Goal: Task Accomplishment & Management: Manage account settings

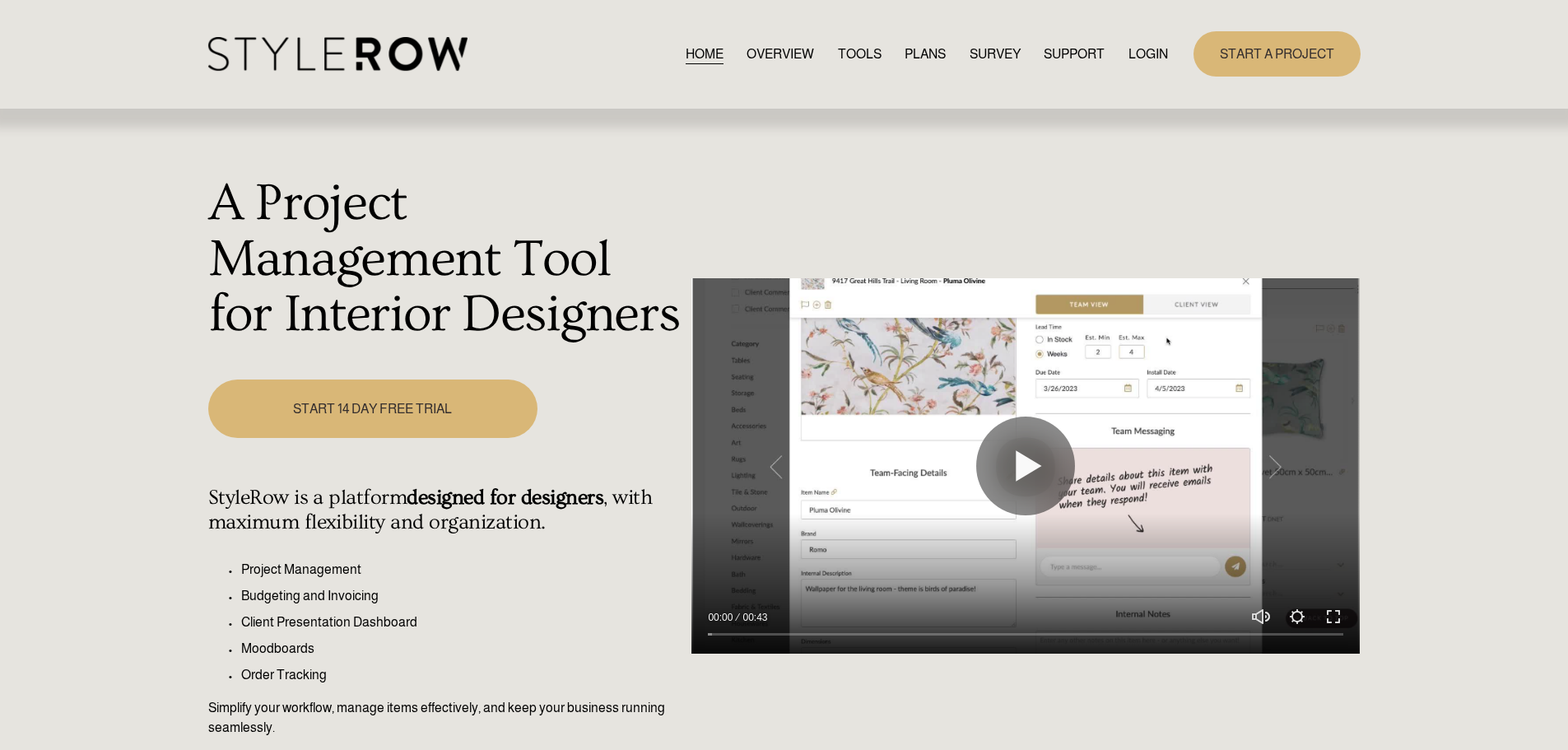
click at [1136, 53] on link "LOGIN" at bounding box center [1148, 54] width 39 height 22
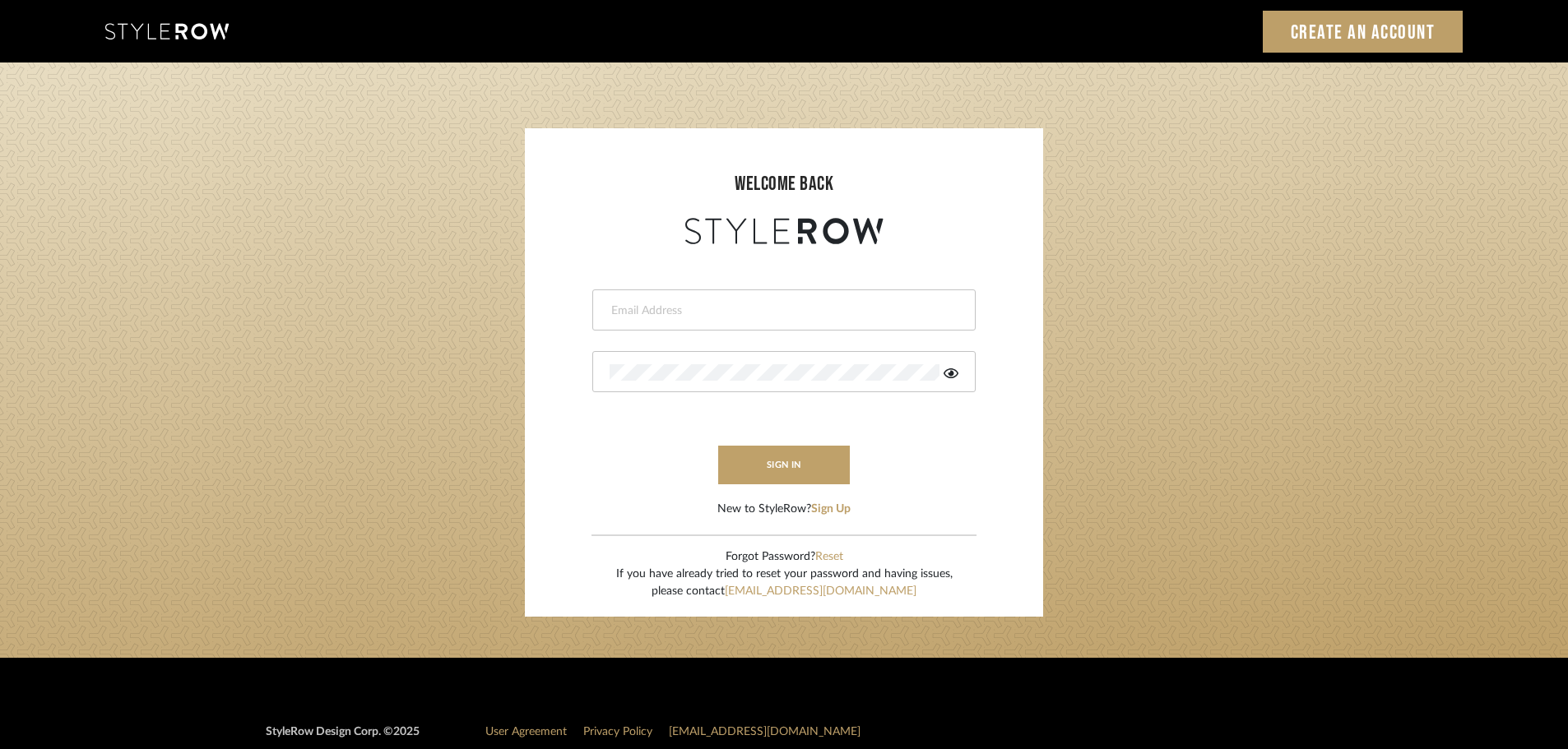
click at [652, 302] on div at bounding box center [784, 310] width 383 height 41
type input "[DOMAIN_NAME][EMAIL_ADDRESS][DOMAIN_NAME]"
click at [797, 453] on button "sign in" at bounding box center [784, 466] width 132 height 39
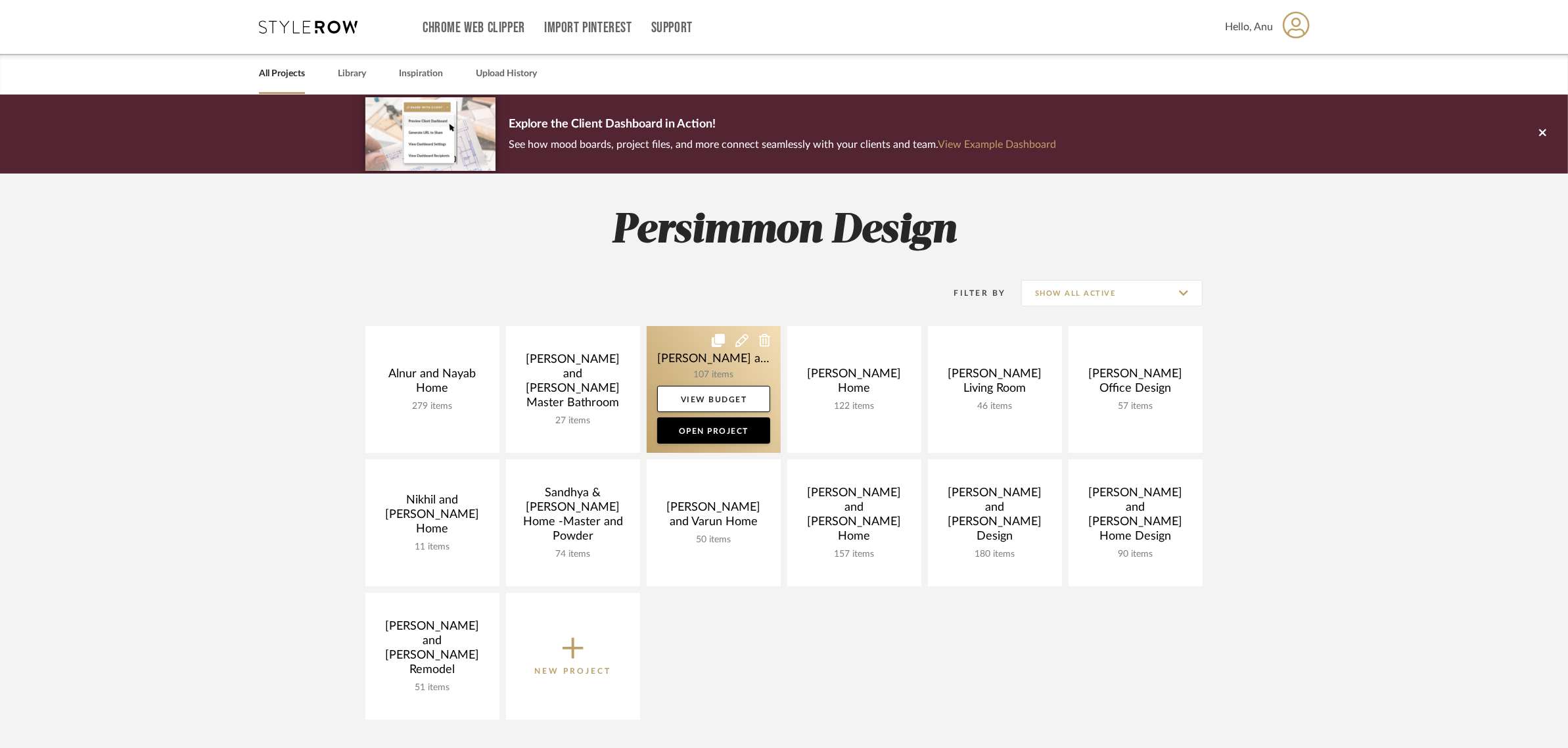
click at [694, 357] on link at bounding box center [713, 389] width 134 height 127
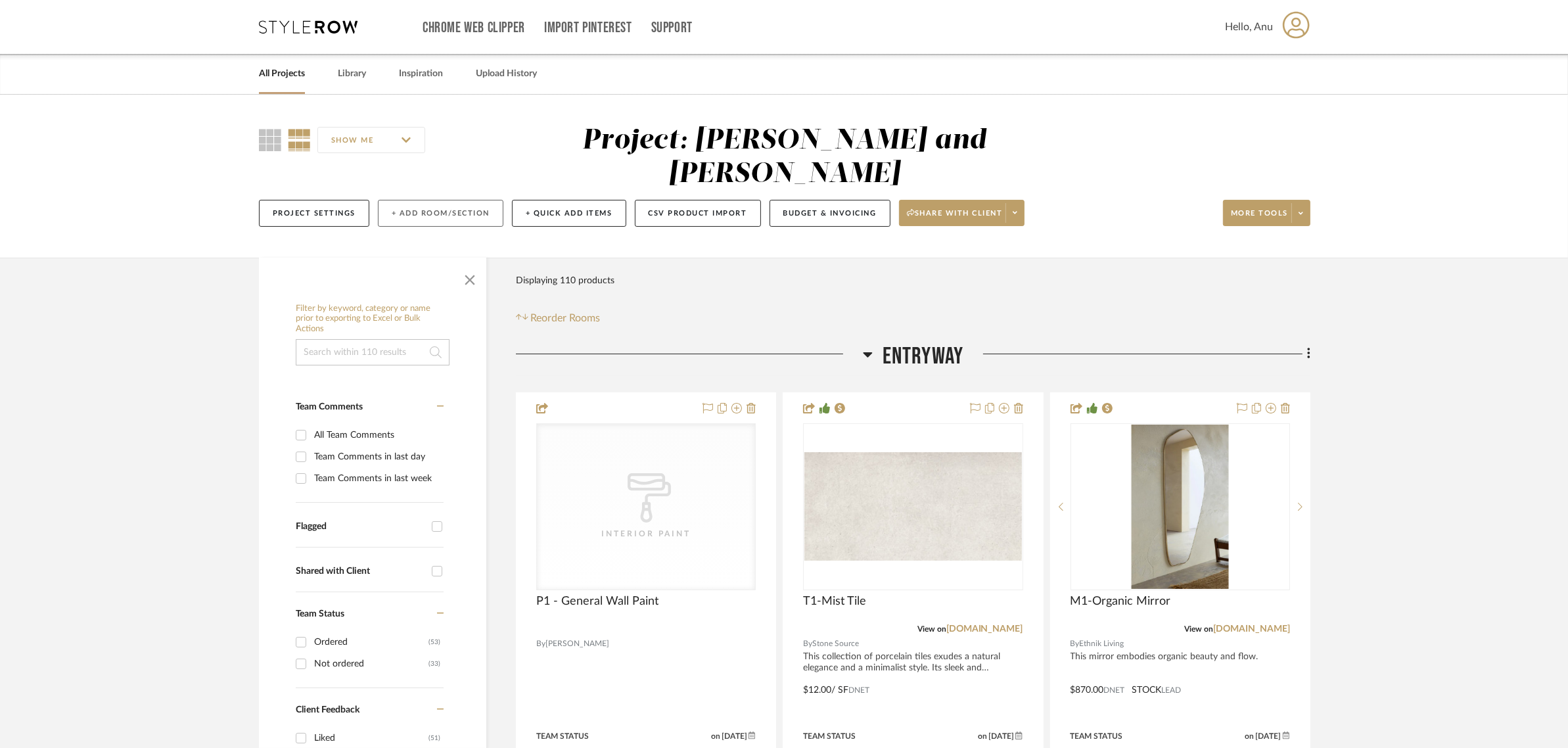
click at [448, 200] on button "+ Add Room/Section" at bounding box center [440, 213] width 125 height 27
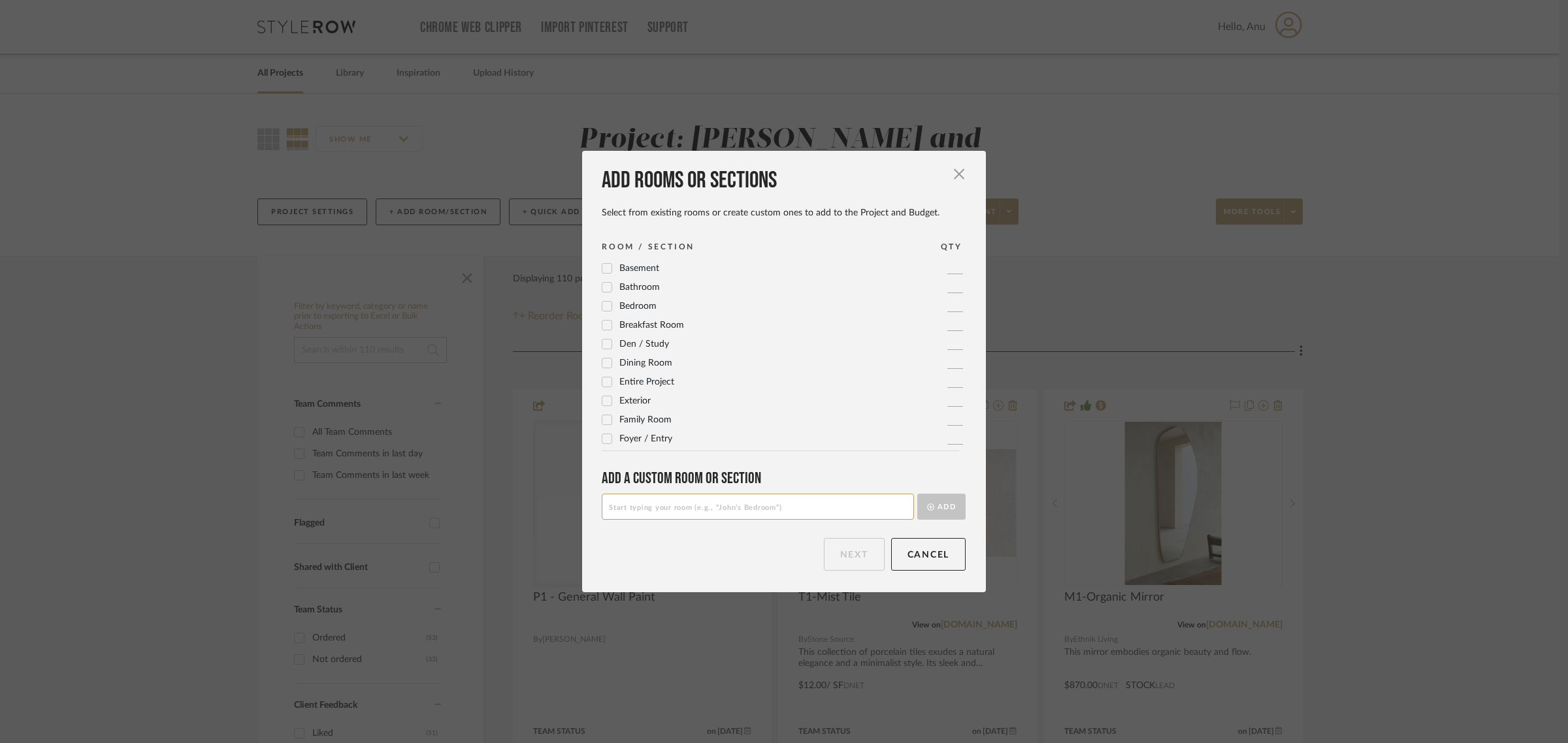
click at [639, 501] on input at bounding box center [757, 506] width 312 height 26
type input "Final Views"
click at [946, 502] on button "Add" at bounding box center [941, 506] width 48 height 26
click at [847, 548] on button "Next" at bounding box center [854, 554] width 61 height 32
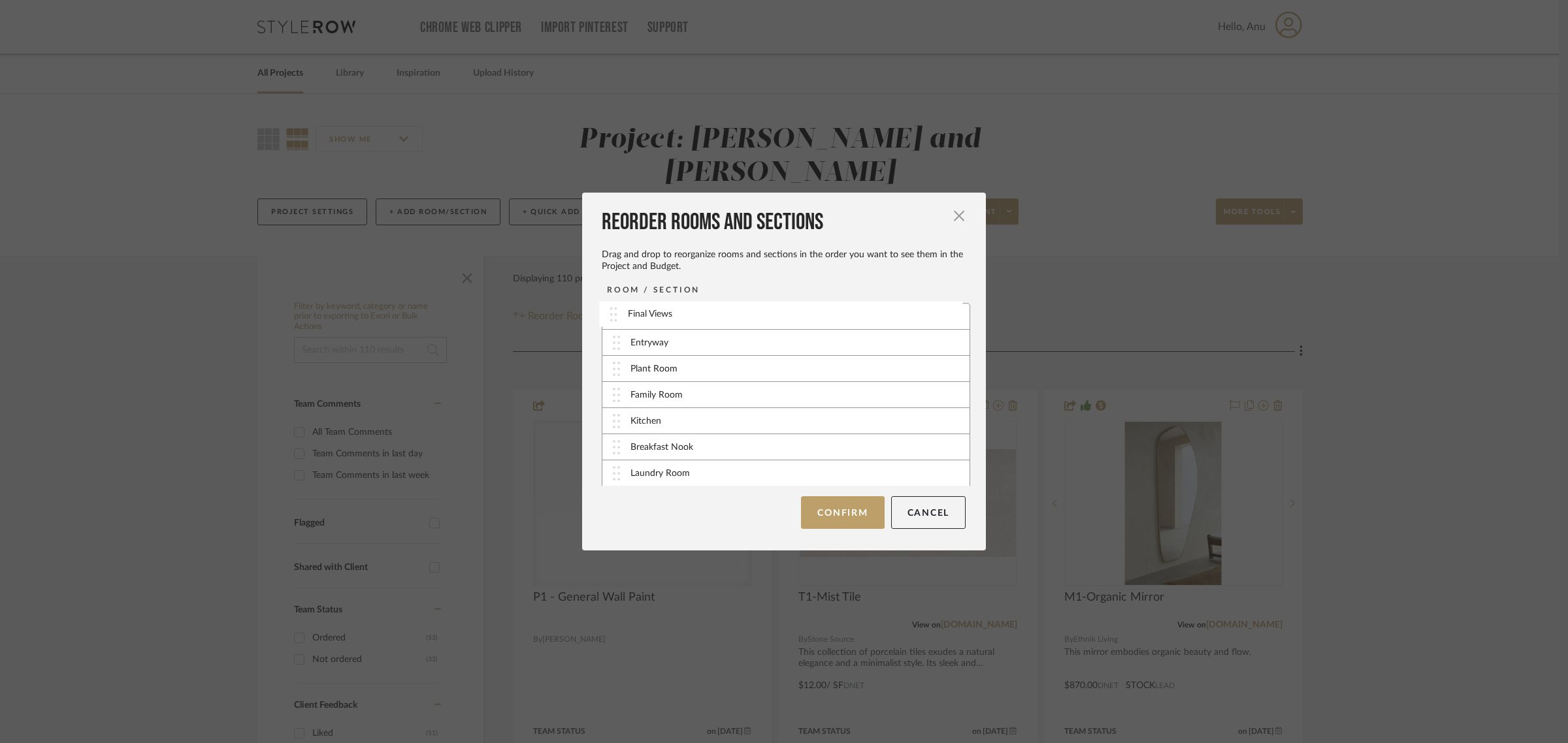
drag, startPoint x: 668, startPoint y: 470, endPoint x: 670, endPoint y: 311, distance: 159.0
click at [819, 504] on button "Confirm" at bounding box center [842, 513] width 83 height 32
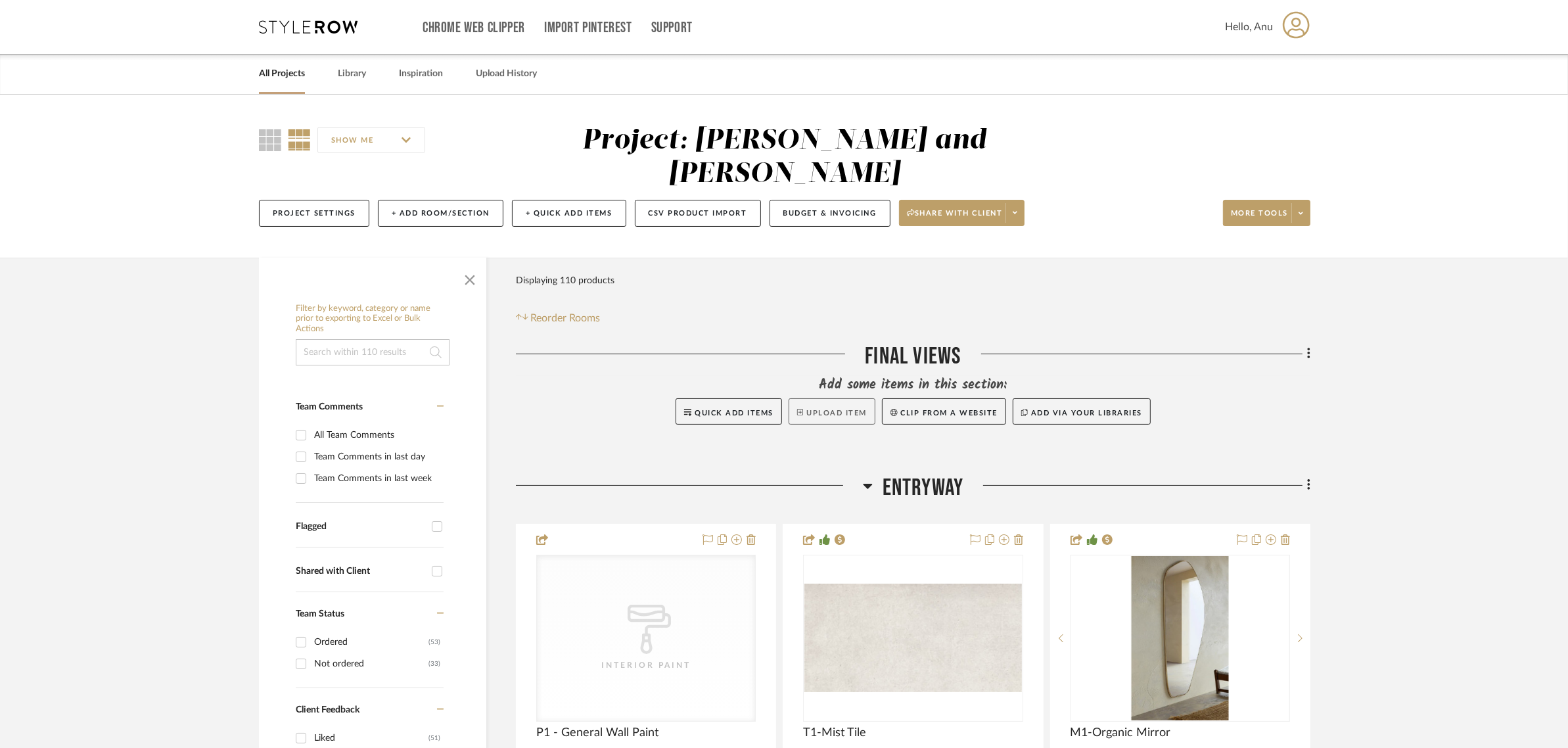
click at [835, 398] on button "Upload Item" at bounding box center [832, 411] width 87 height 26
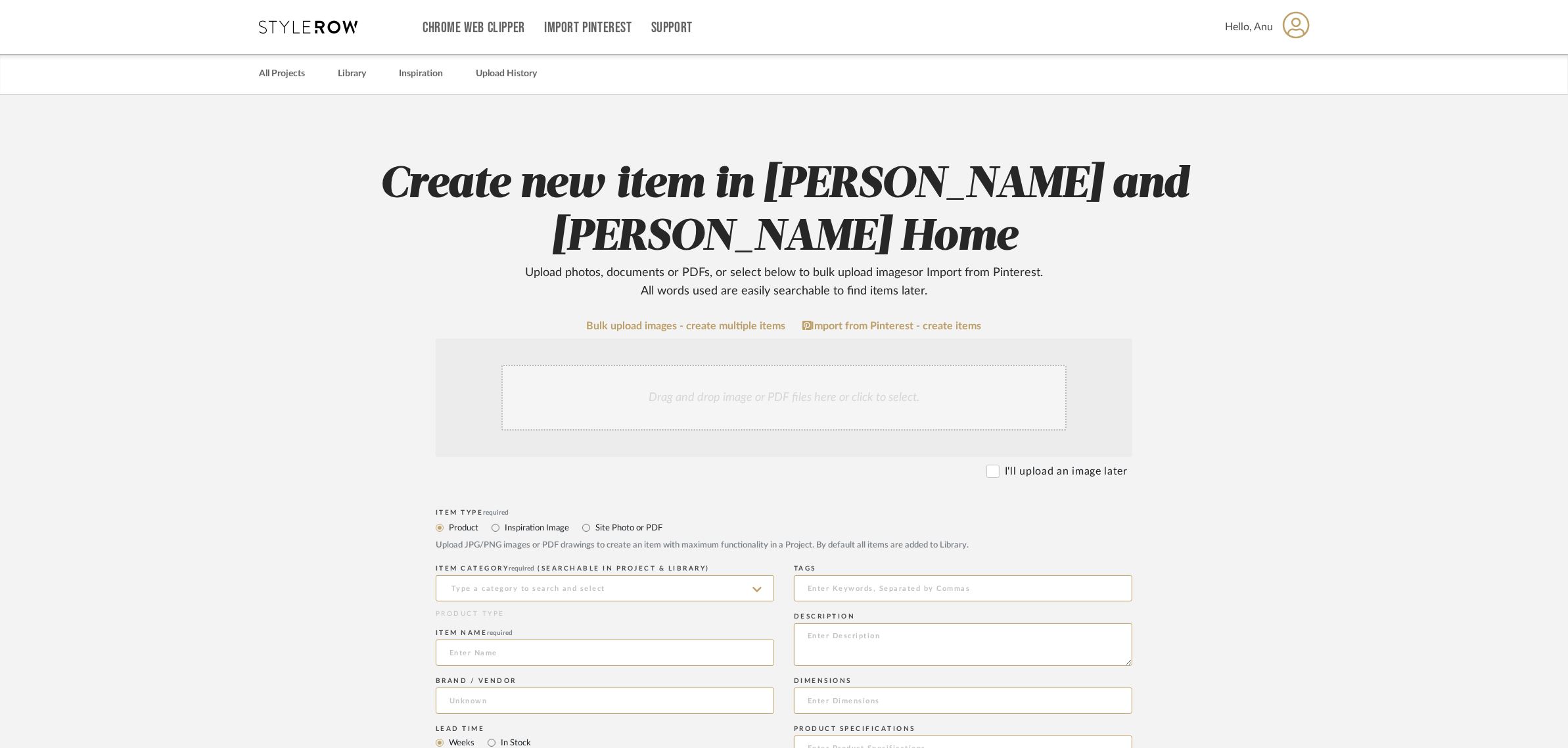
click at [655, 365] on div "Drag and drop image or PDF files here or click to select." at bounding box center [783, 397] width 565 height 66
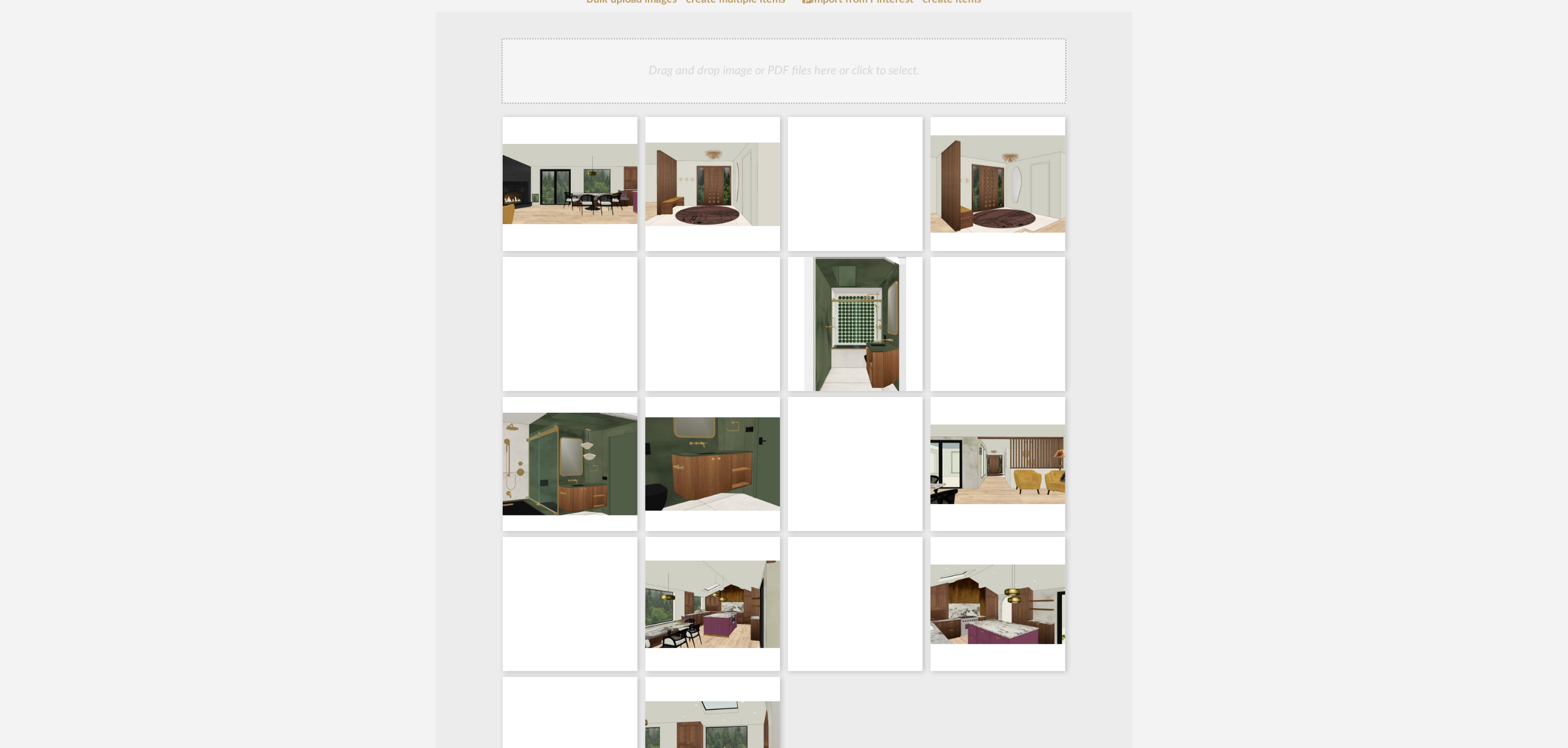
scroll to position [329, 0]
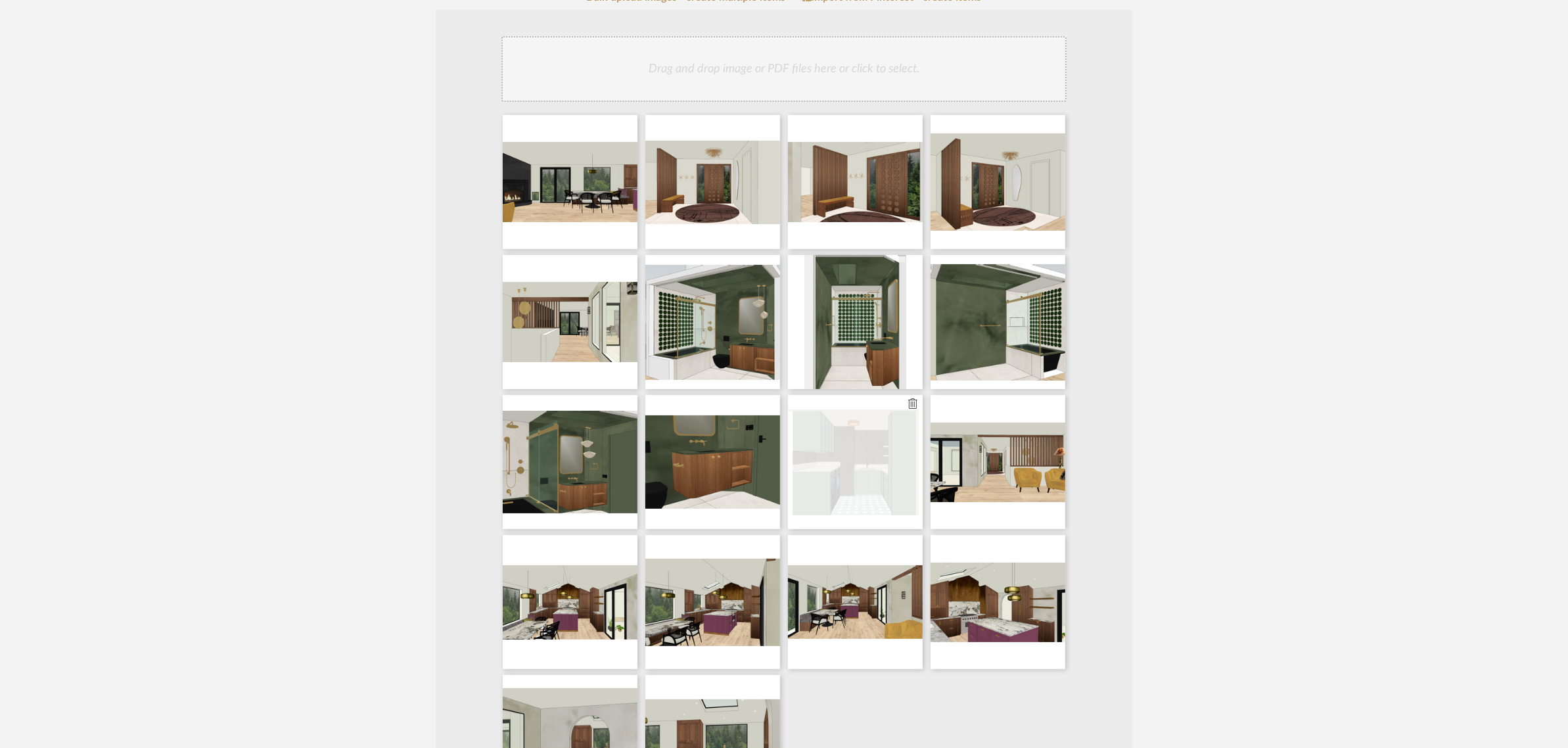
click at [912, 398] on icon at bounding box center [912, 403] width 9 height 10
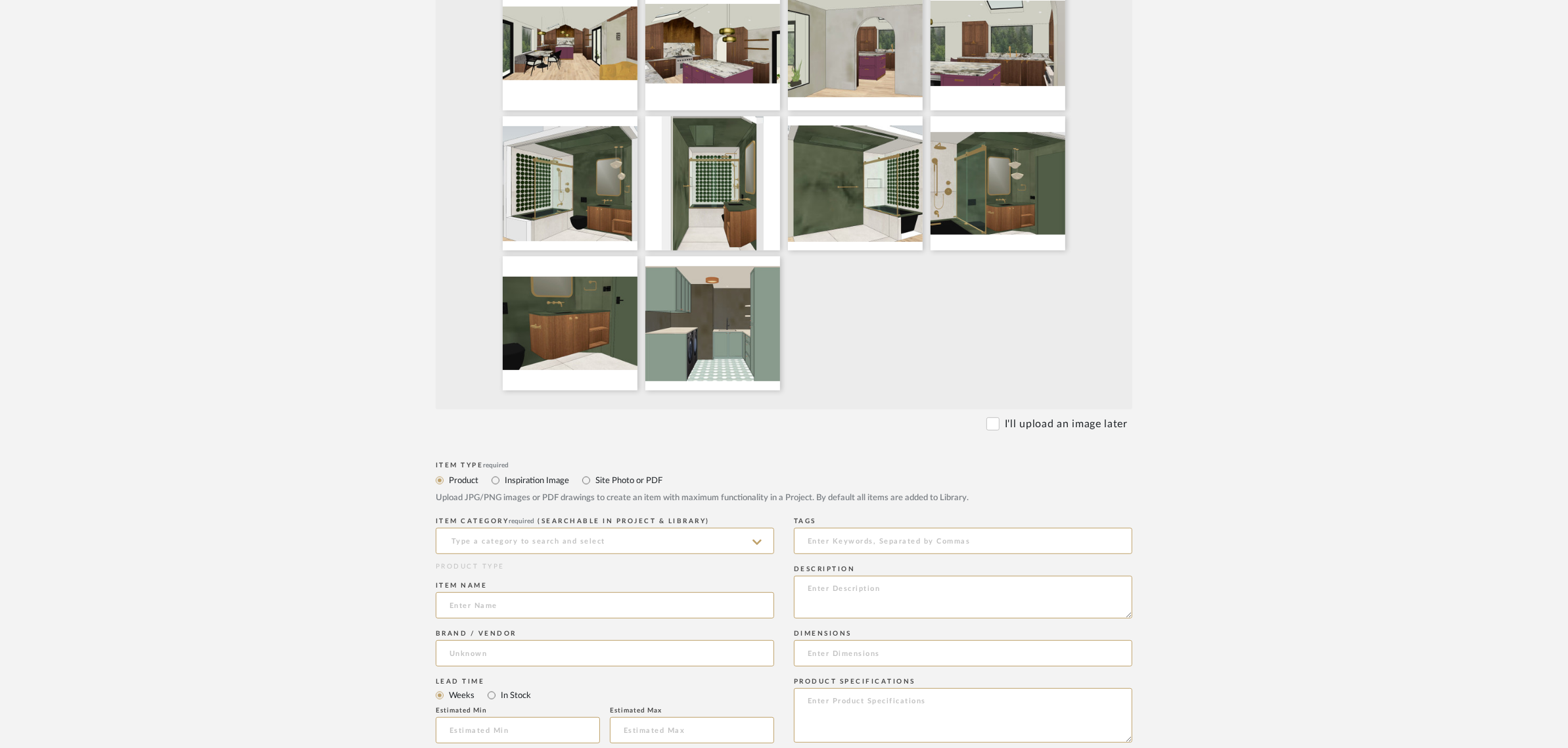
scroll to position [822, 0]
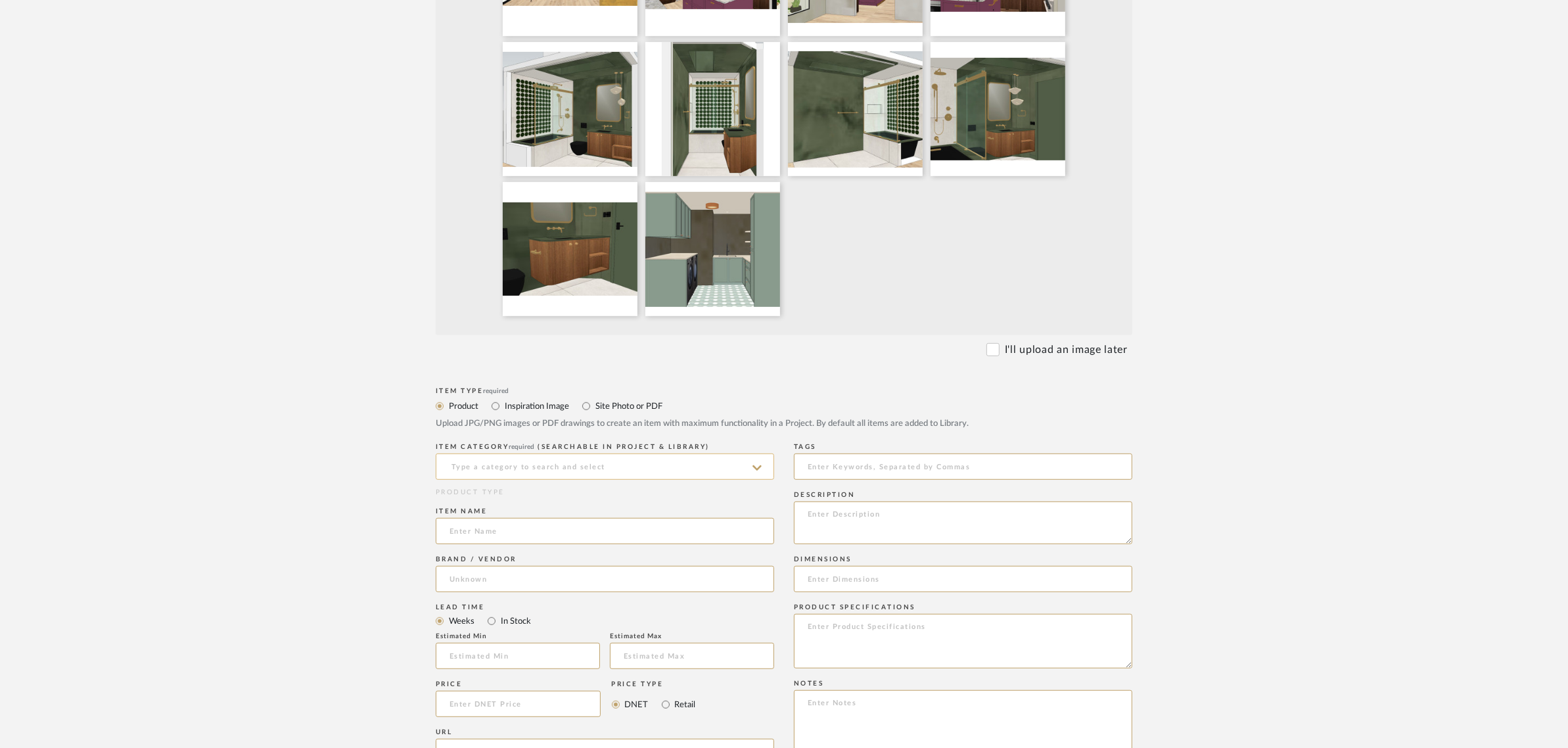
click at [471, 454] on input at bounding box center [605, 466] width 339 height 26
type input "Final Views"
drag, startPoint x: 514, startPoint y: 416, endPoint x: 419, endPoint y: 411, distance: 95.1
click at [419, 411] on form "Bulk upload images - create multiple items Import from Pinterest - create items…" at bounding box center [784, 325] width 837 height 1653
drag, startPoint x: 357, startPoint y: 495, endPoint x: 381, endPoint y: 495, distance: 24.0
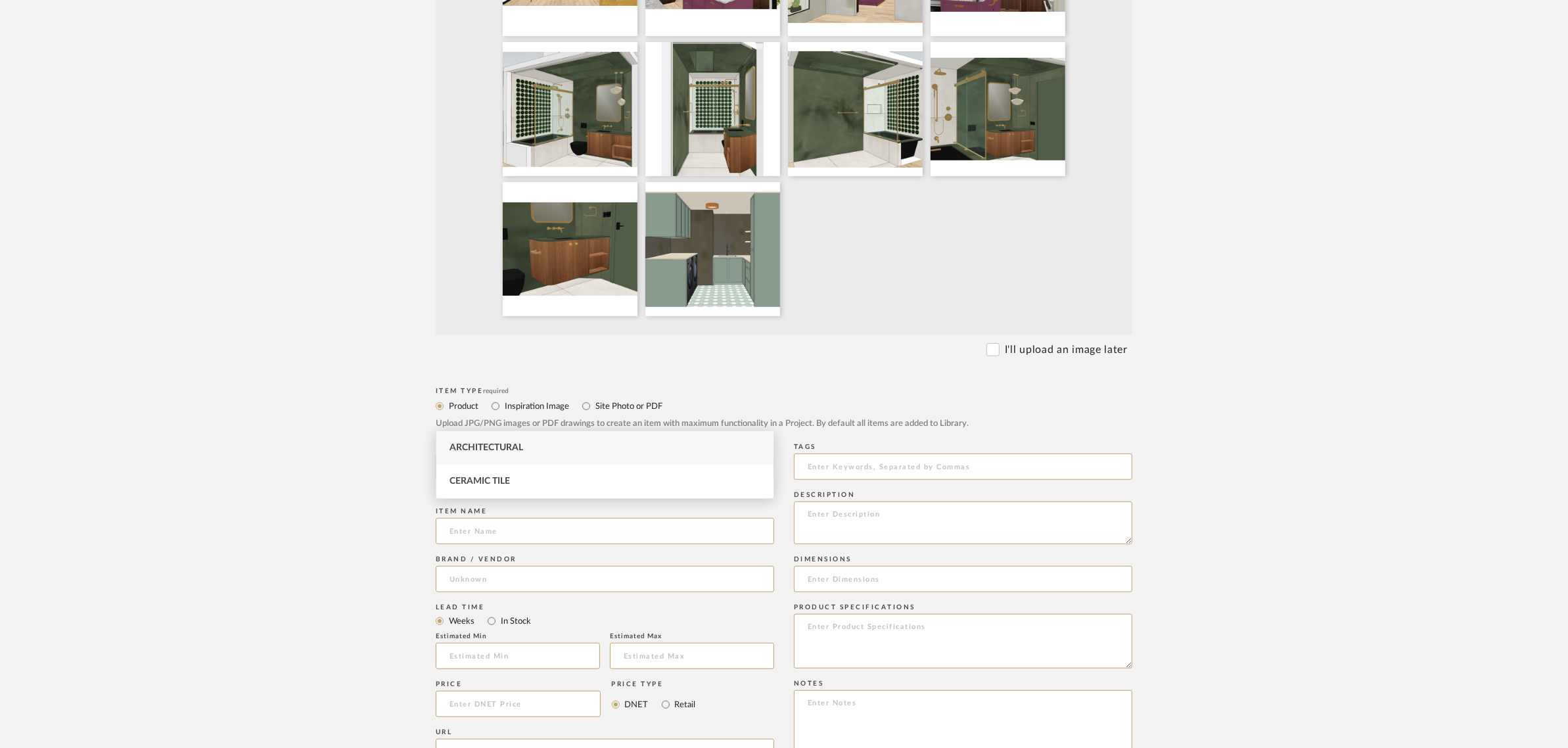
click at [356, 495] on upload-items "Create new item in Joe and Melissa Home Upload photos, documents or PDFs, or se…" at bounding box center [784, 229] width 1568 height 1912
click at [584, 398] on input "Site Photo or PDF" at bounding box center [586, 406] width 16 height 16
radio input "true"
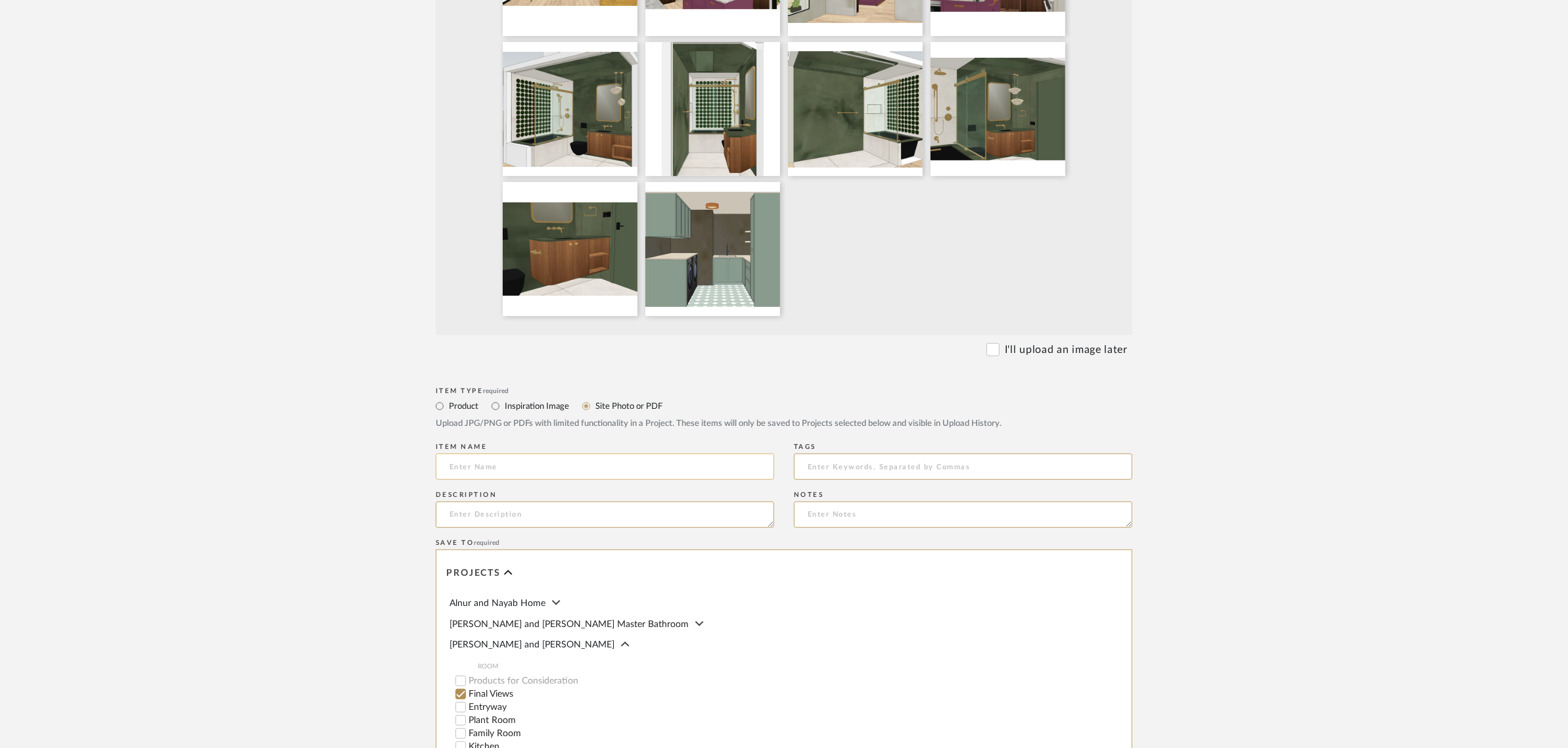
click at [471, 454] on input at bounding box center [605, 466] width 339 height 26
paste input "Final Views"
type input "Final Views"
click at [349, 491] on upload-items "Create new item in Joe and Melissa Home Upload photos, documents or PDFs, or se…" at bounding box center [784, 110] width 1568 height 1674
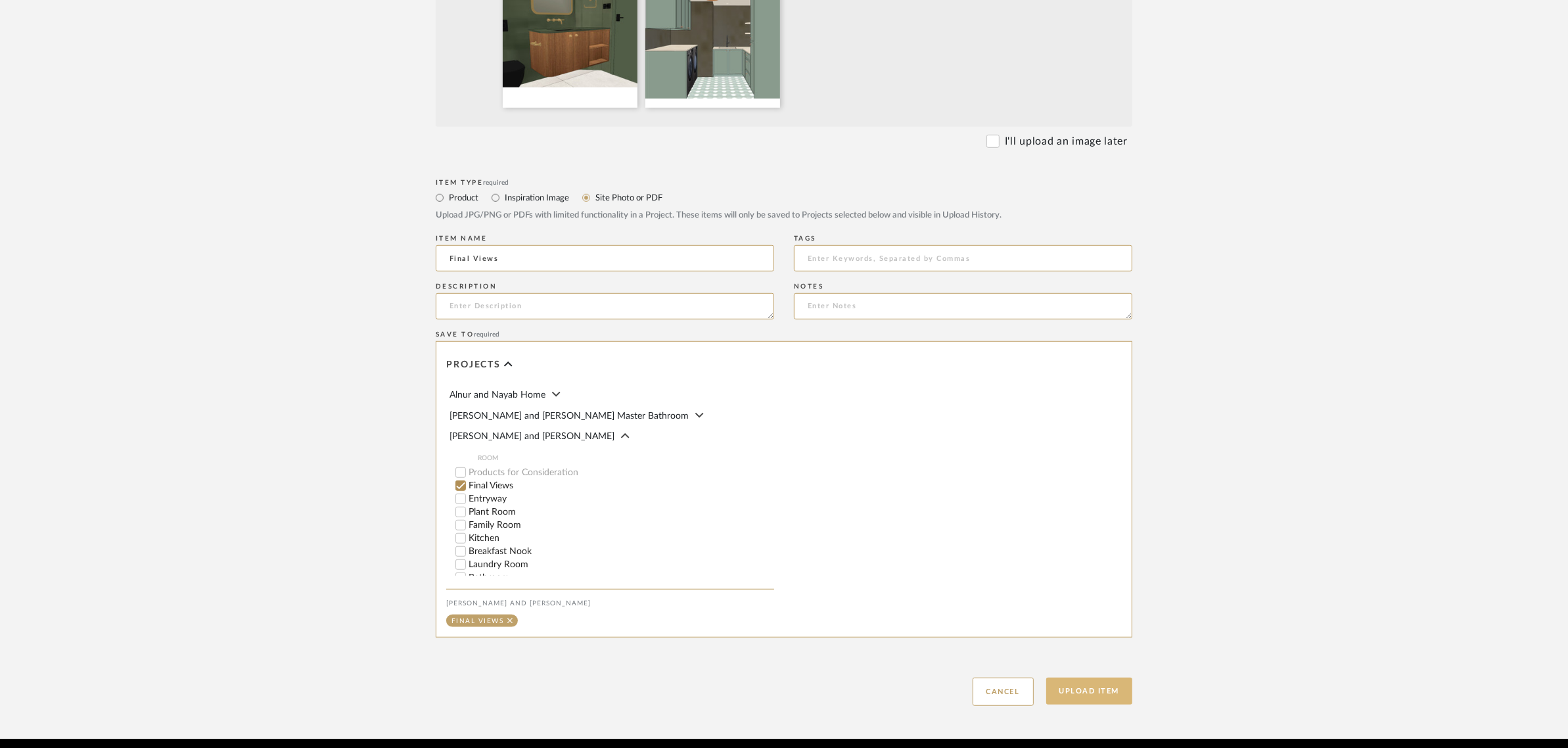
click at [1082, 677] on button "Upload Item" at bounding box center [1089, 691] width 87 height 27
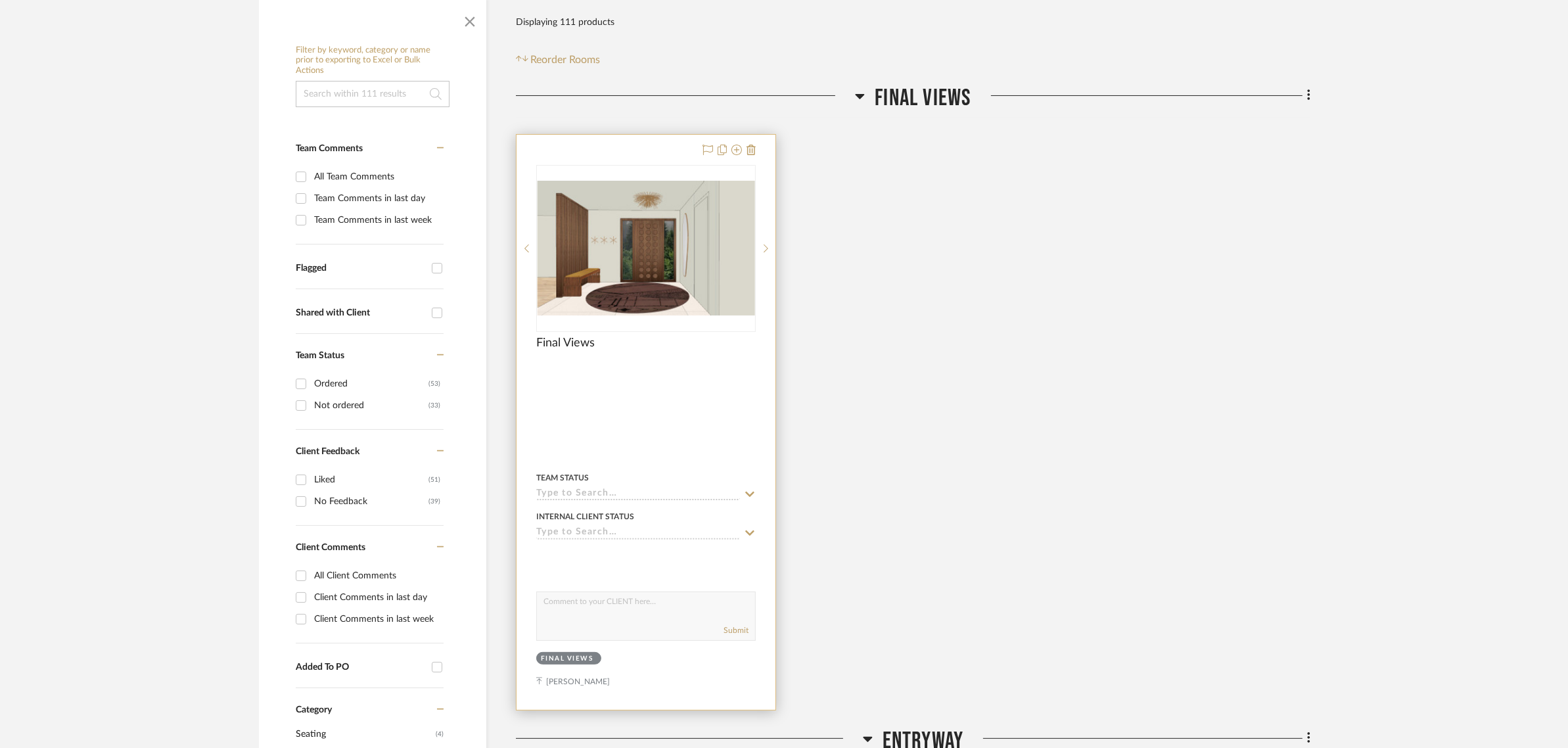
scroll to position [309, 0]
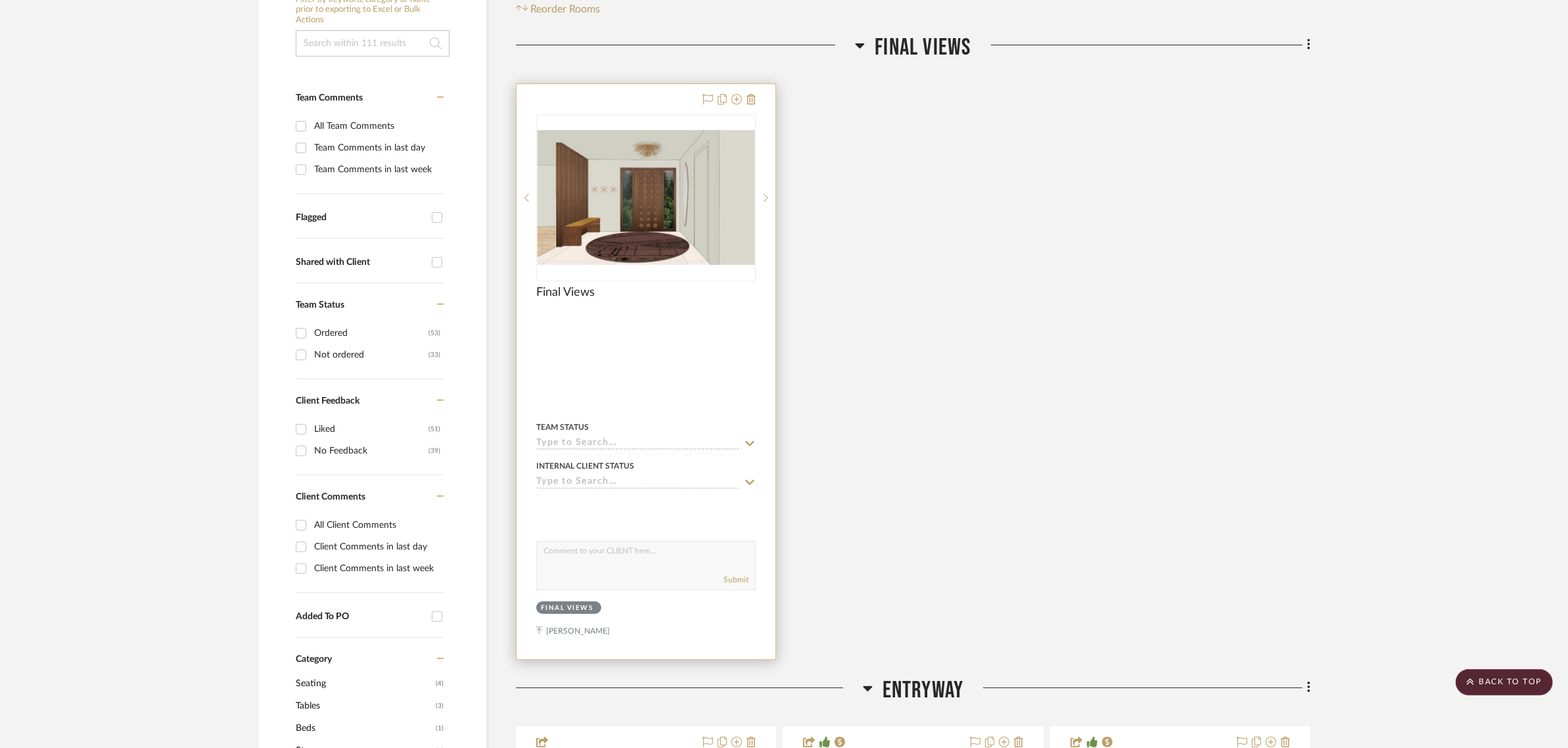
click at [646, 84] on div at bounding box center [646, 371] width 259 height 575
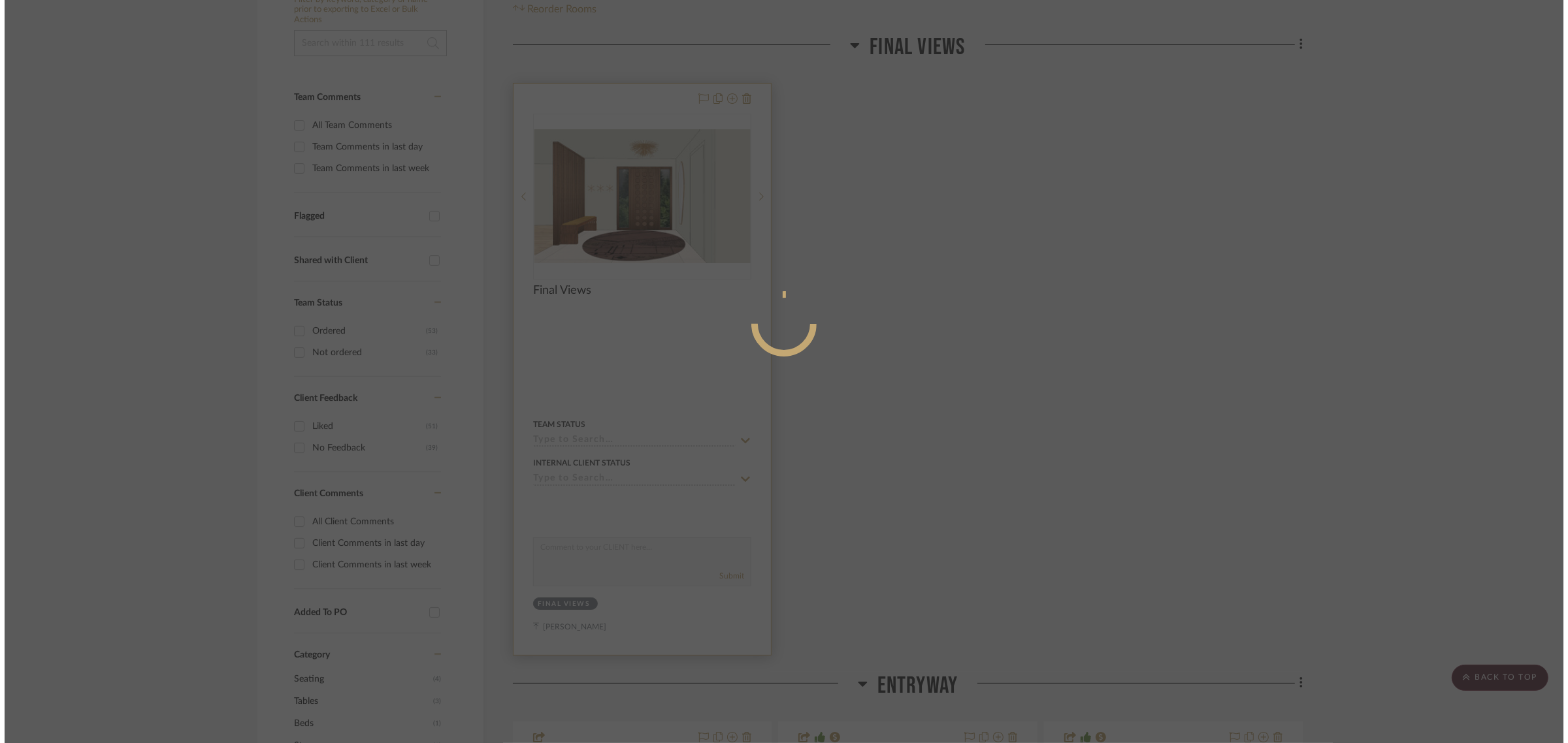
scroll to position [0, 0]
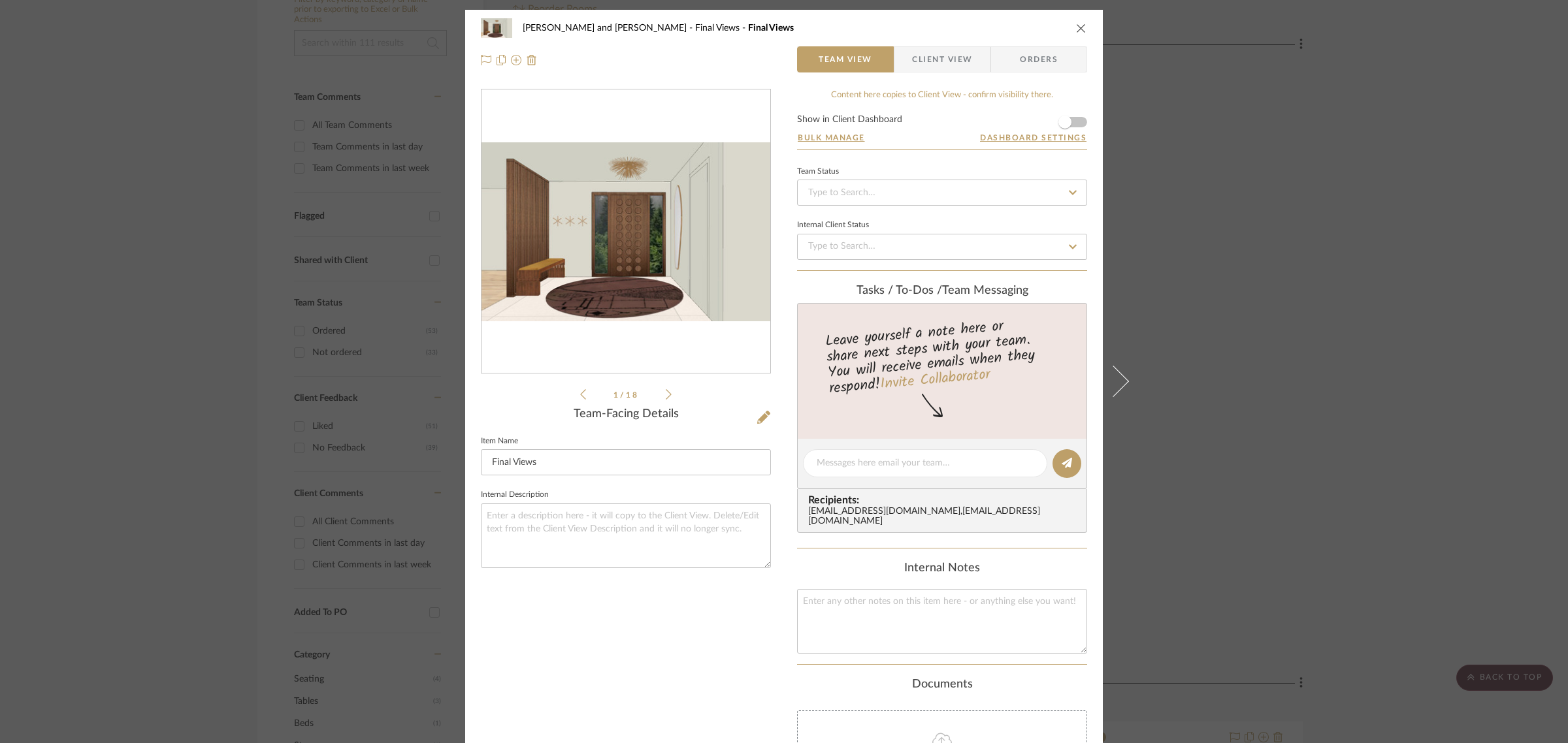
click at [941, 53] on span "Client View" at bounding box center [942, 59] width 60 height 26
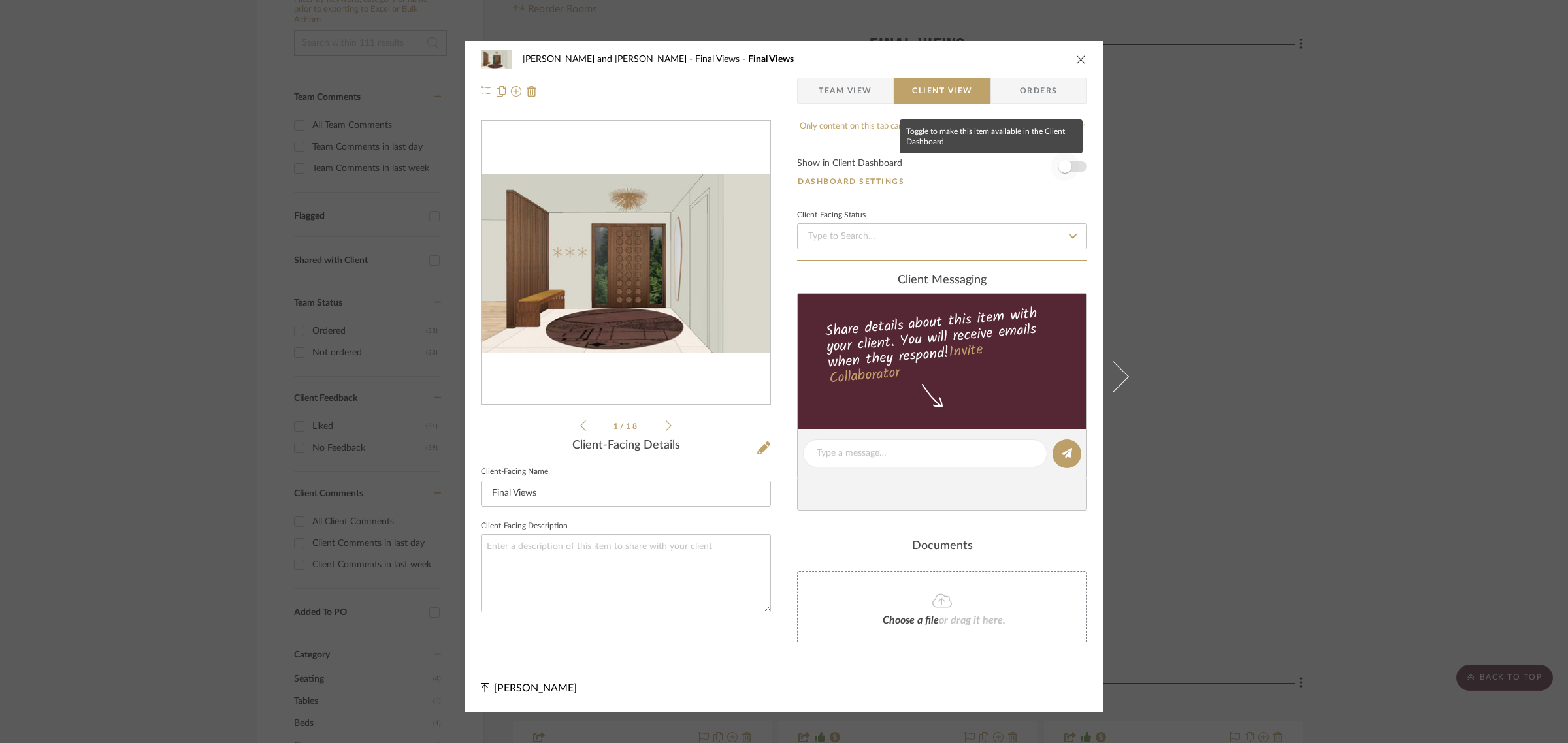
click at [1060, 158] on span "button" at bounding box center [1065, 166] width 29 height 29
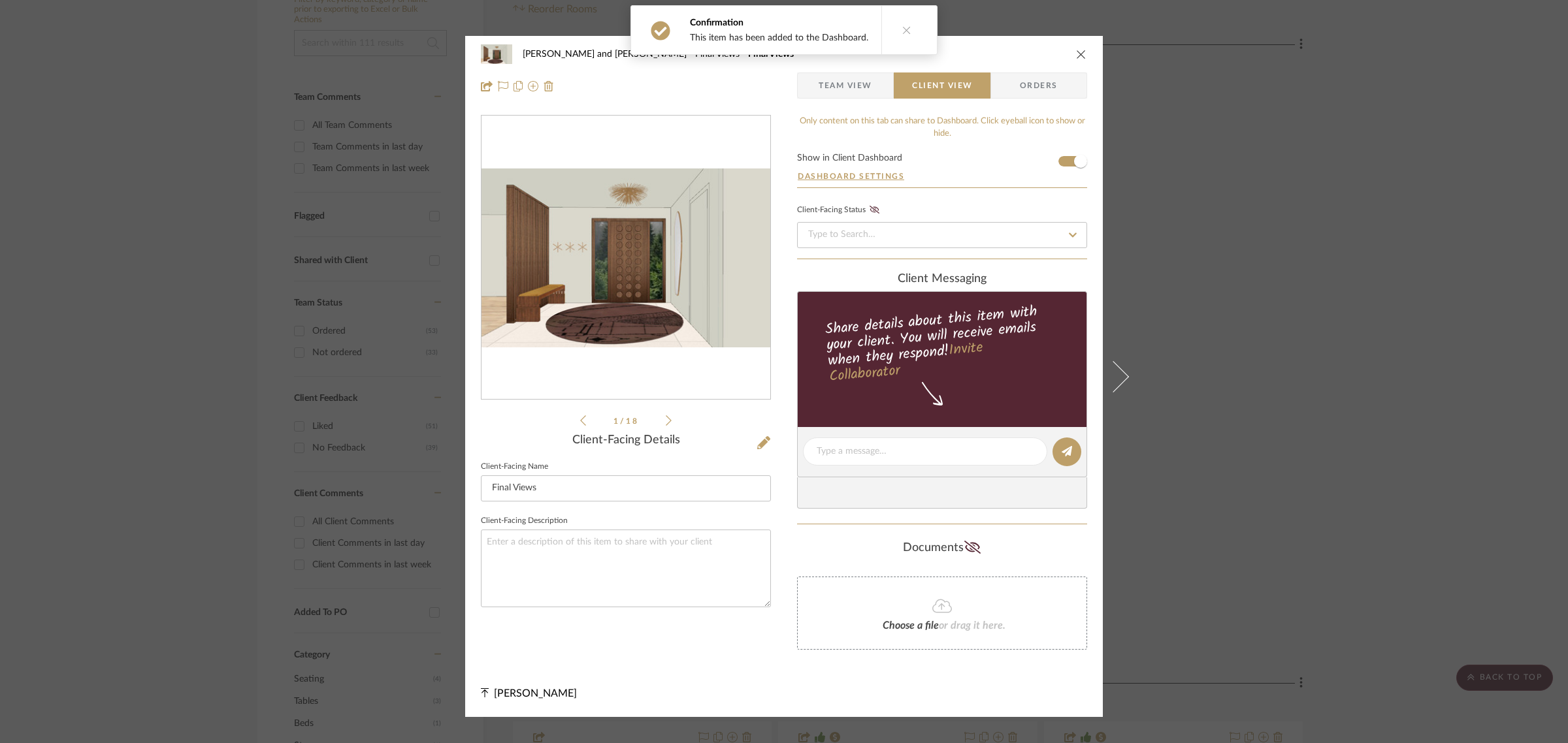
click at [1386, 559] on div "Joe and Melissa Home Final Views Final Views Team View Client View Orders 1 / 1…" at bounding box center [784, 371] width 1568 height 743
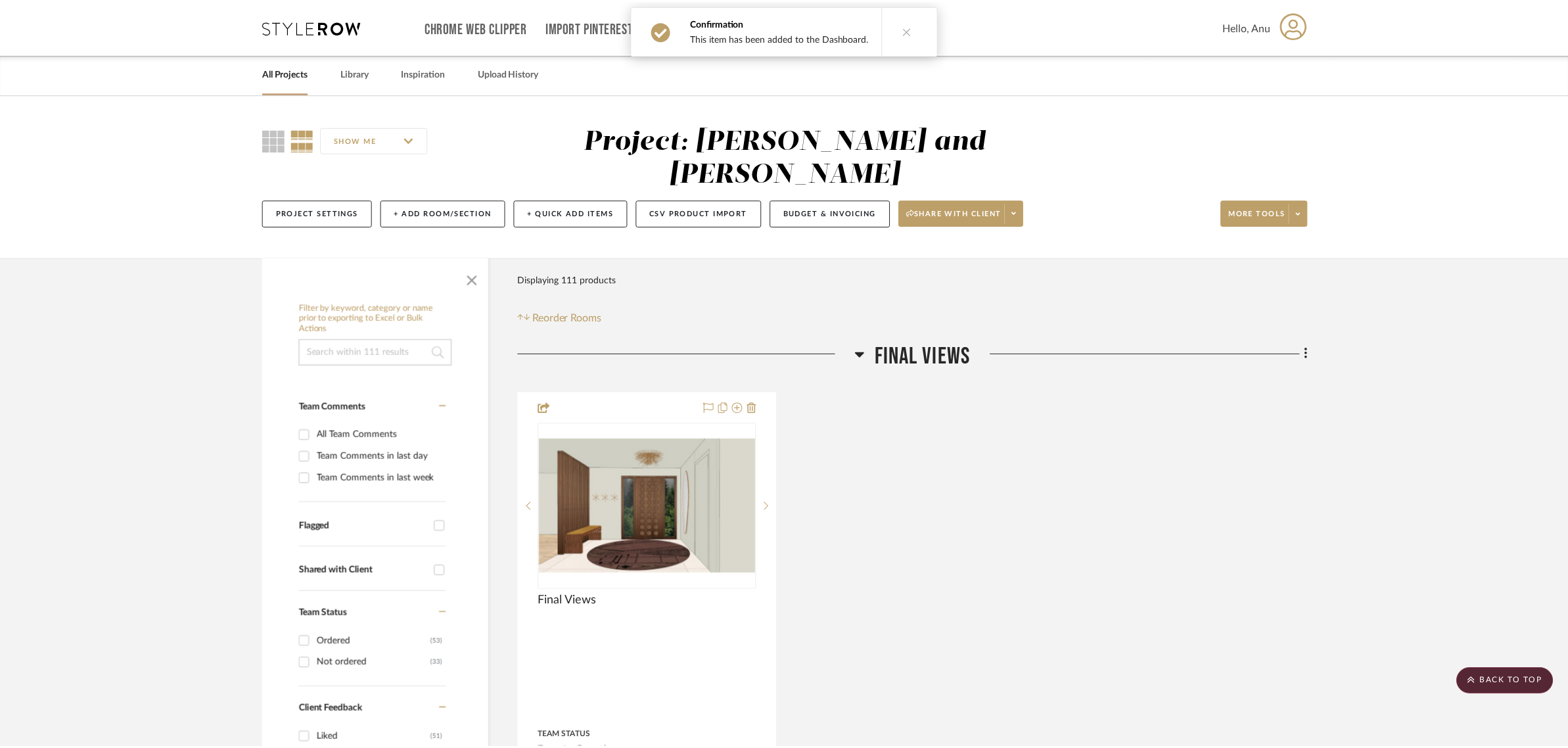
scroll to position [309, 0]
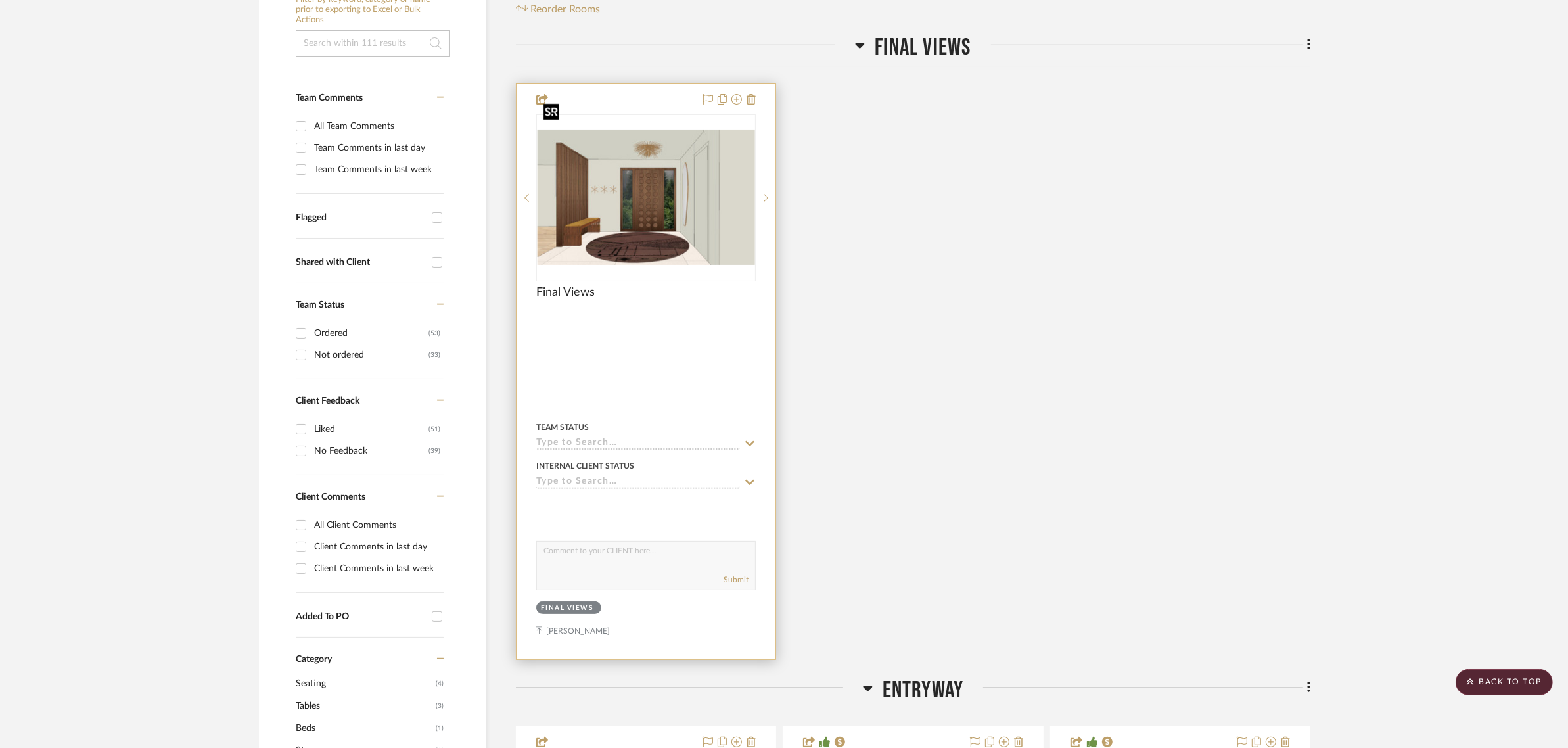
click at [627, 149] on img "0" at bounding box center [646, 197] width 217 height 134
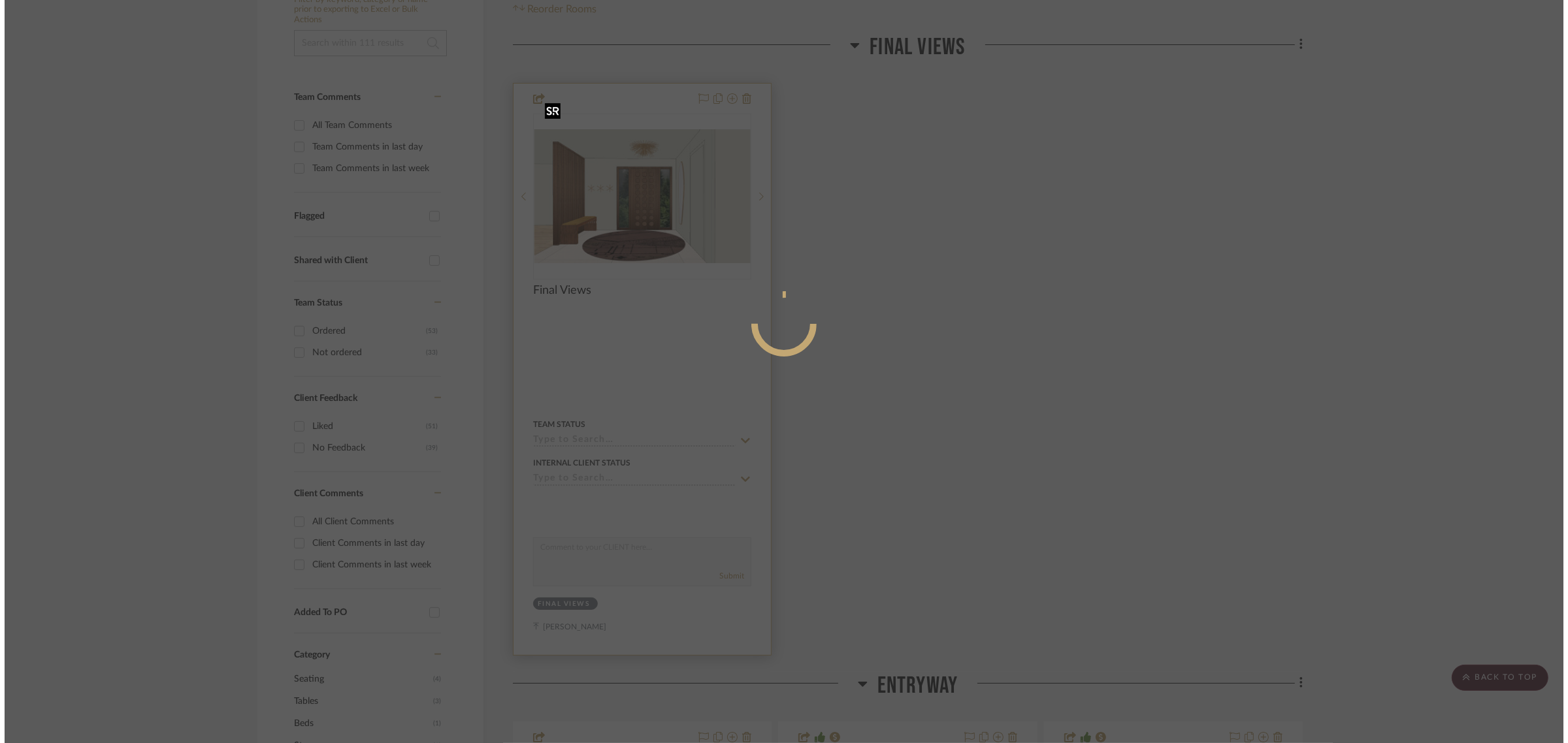
scroll to position [0, 0]
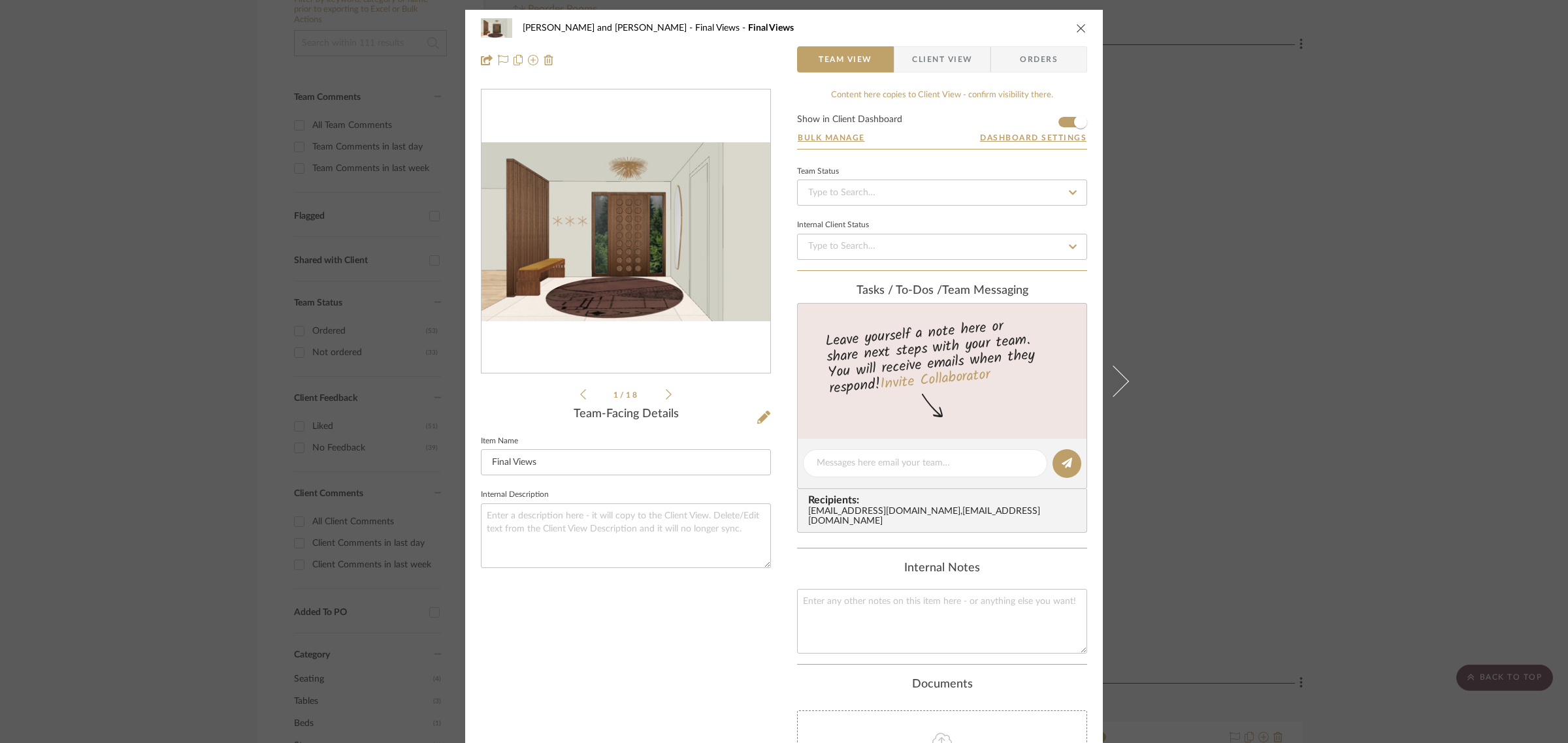
click at [1474, 159] on div "Joe and Melissa Home Final Views Final Views Team View Client View Orders 1 / 1…" at bounding box center [784, 371] width 1568 height 743
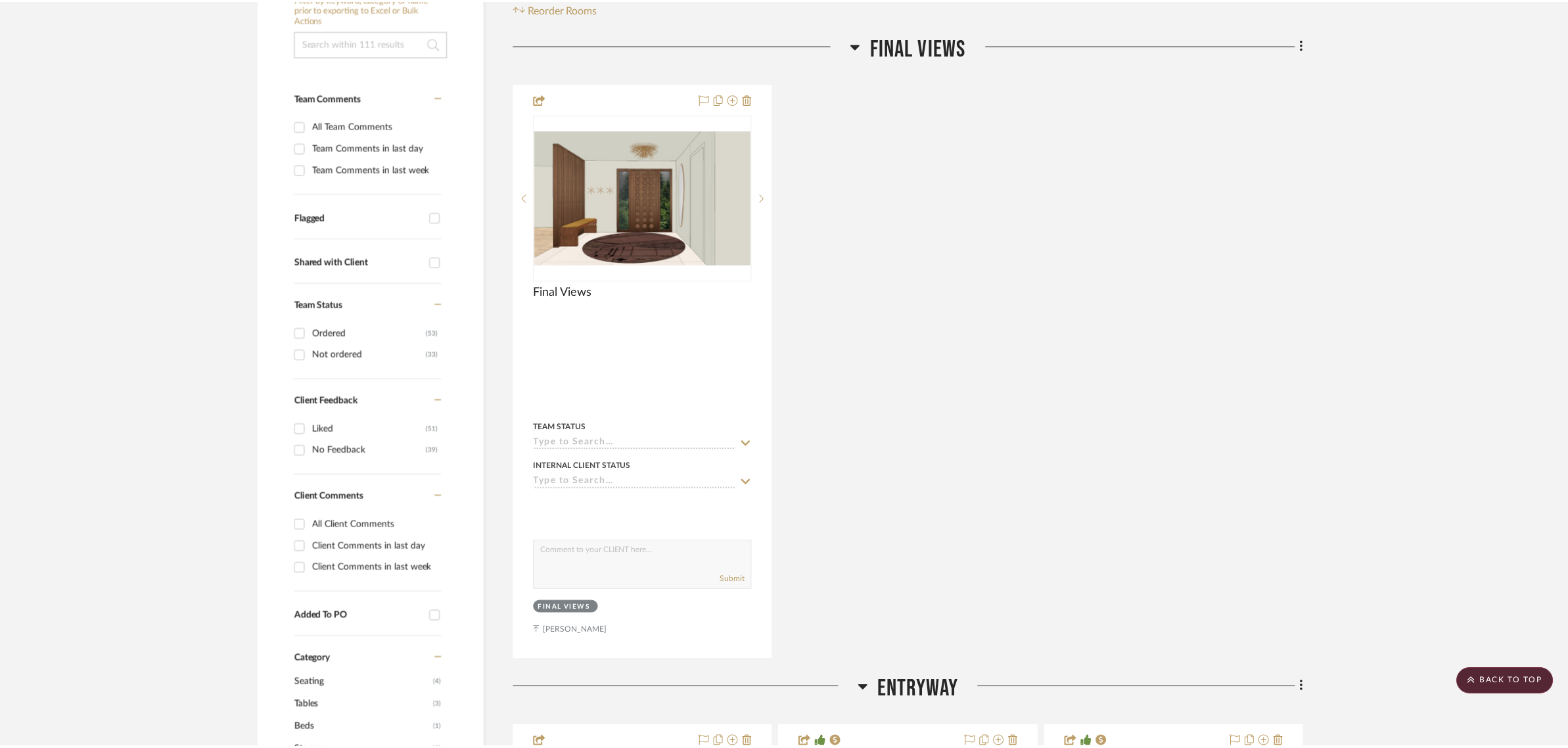
scroll to position [309, 0]
